Goal: Transaction & Acquisition: Purchase product/service

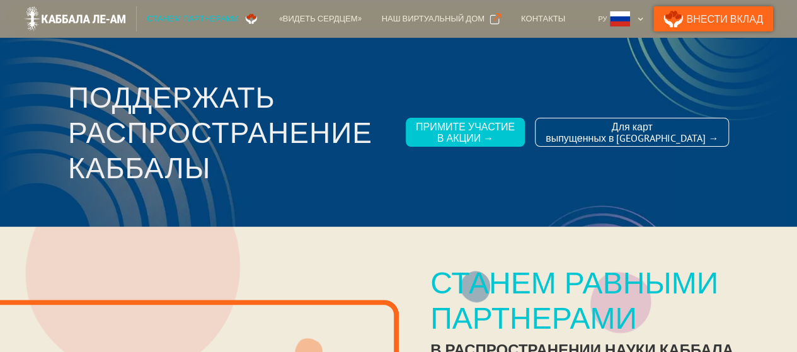
click at [730, 14] on link "Внести Вклад" at bounding box center [714, 18] width 120 height 25
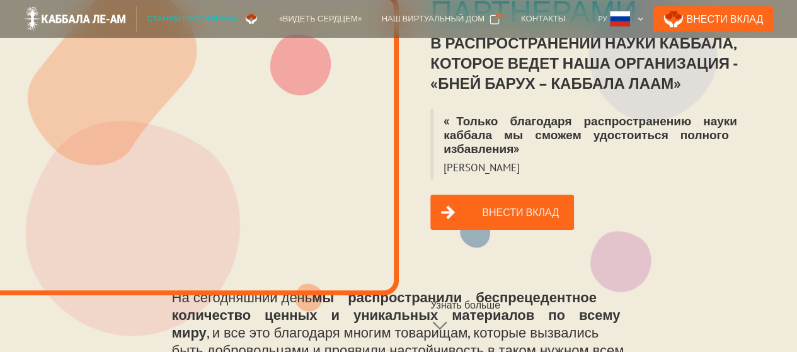
scroll to position [378, 0]
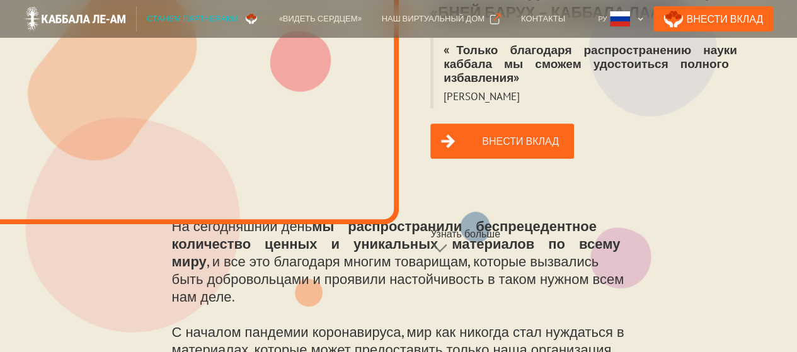
click at [497, 124] on link "Внести вклад" at bounding box center [502, 141] width 144 height 35
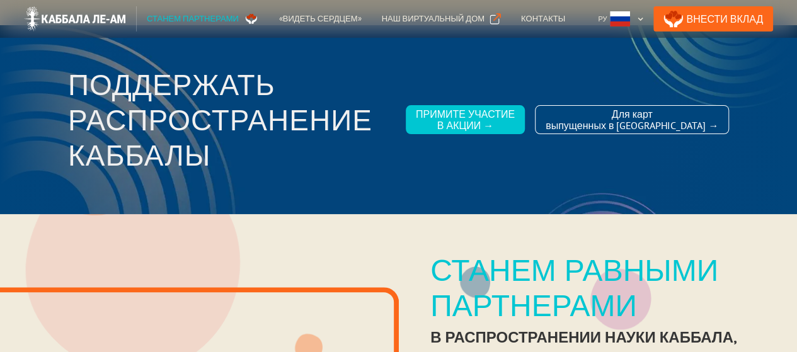
scroll to position [0, 0]
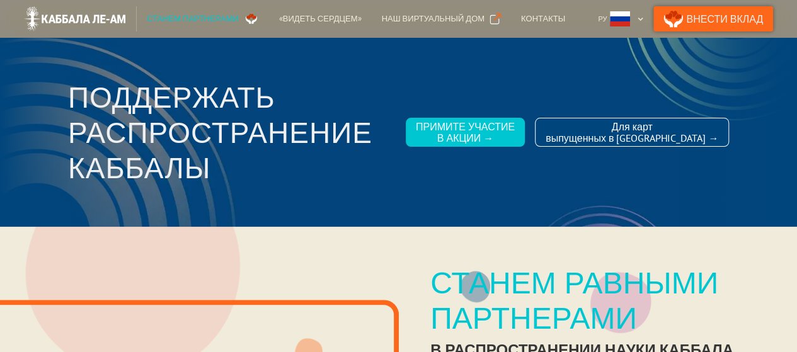
click at [720, 13] on link "Внести Вклад" at bounding box center [714, 18] width 120 height 25
click at [437, 18] on div "Наш виртуальный дом" at bounding box center [432, 19] width 103 height 13
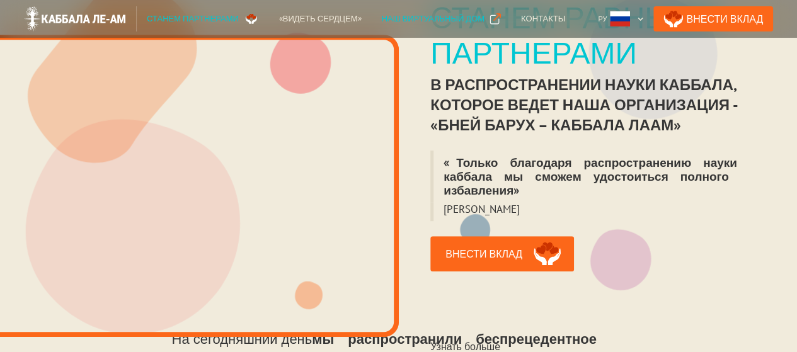
scroll to position [378, 0]
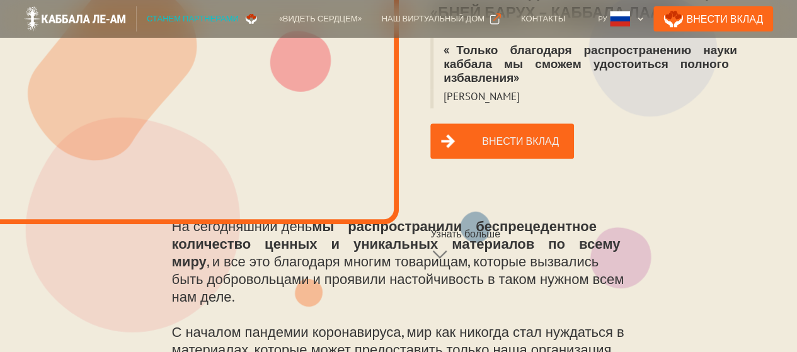
click at [498, 127] on link "Внести вклад" at bounding box center [502, 141] width 144 height 35
